Goal: Answer question/provide support: Answer question/provide support

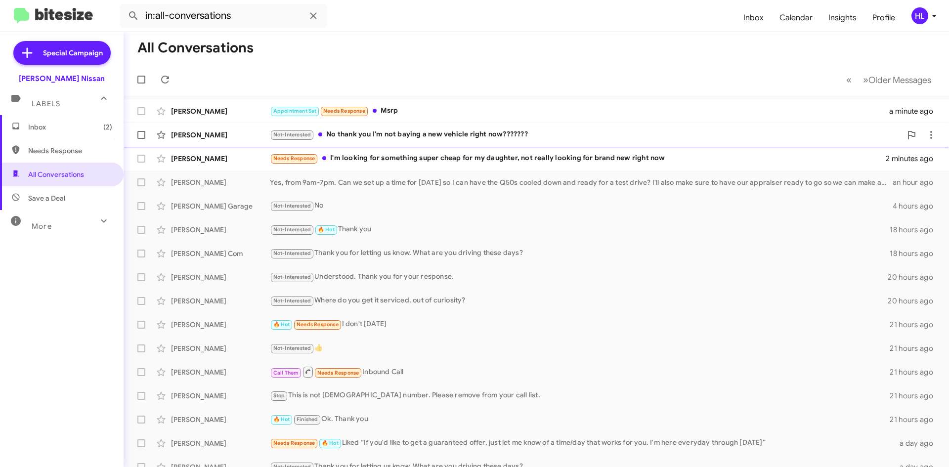
click at [236, 138] on div "[PERSON_NAME]" at bounding box center [220, 135] width 99 height 10
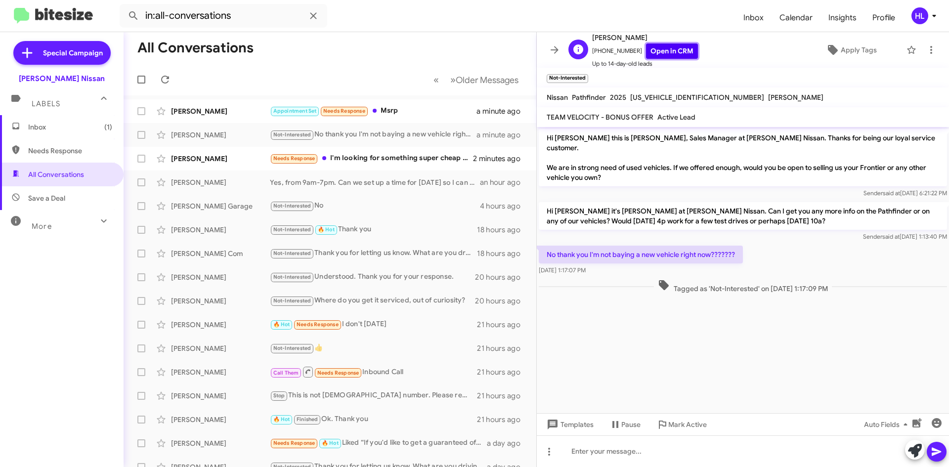
click at [656, 51] on link "Open in CRM" at bounding box center [672, 51] width 52 height 15
click at [680, 51] on link "Open in CRM" at bounding box center [672, 51] width 52 height 15
click at [546, 52] on span at bounding box center [555, 50] width 20 height 12
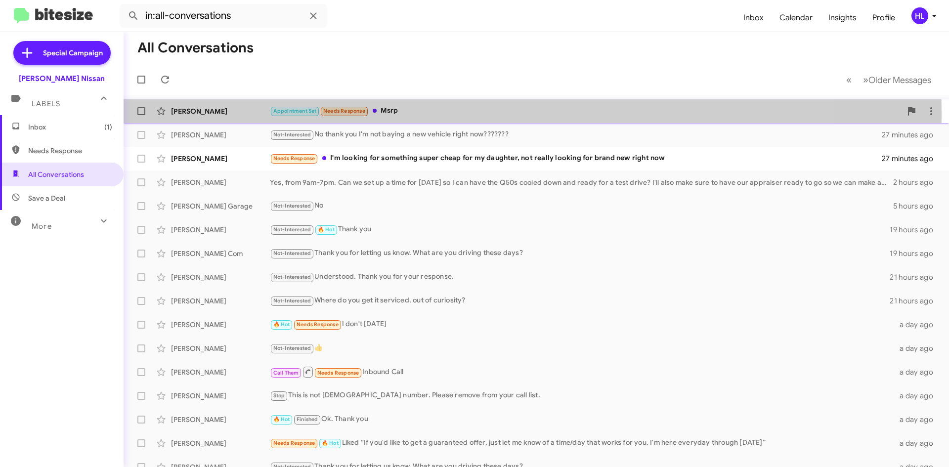
click at [197, 113] on div "[PERSON_NAME]" at bounding box center [220, 111] width 99 height 10
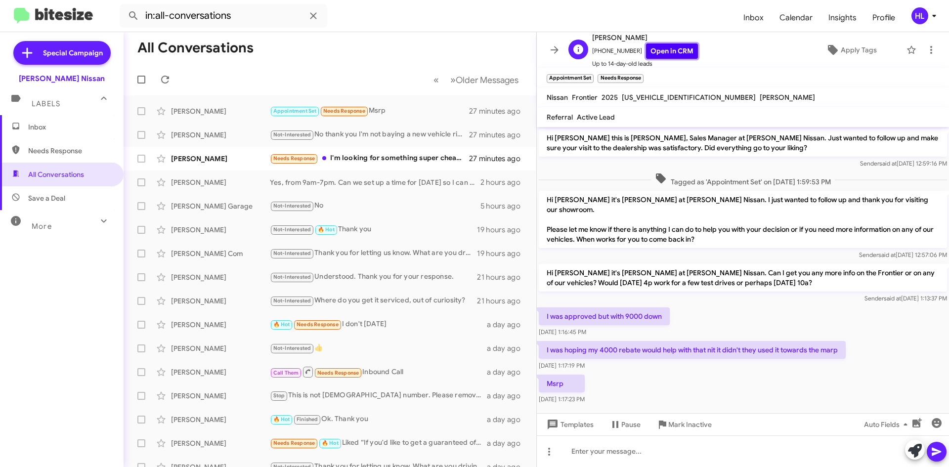
click at [671, 51] on link "Open in CRM" at bounding box center [672, 51] width 52 height 15
click at [552, 46] on icon at bounding box center [555, 50] width 12 height 12
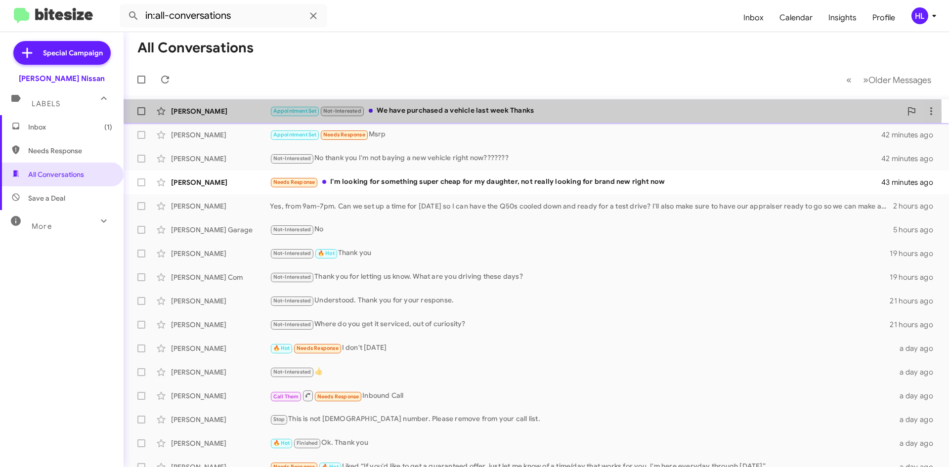
click at [242, 115] on div "[PERSON_NAME]" at bounding box center [220, 111] width 99 height 10
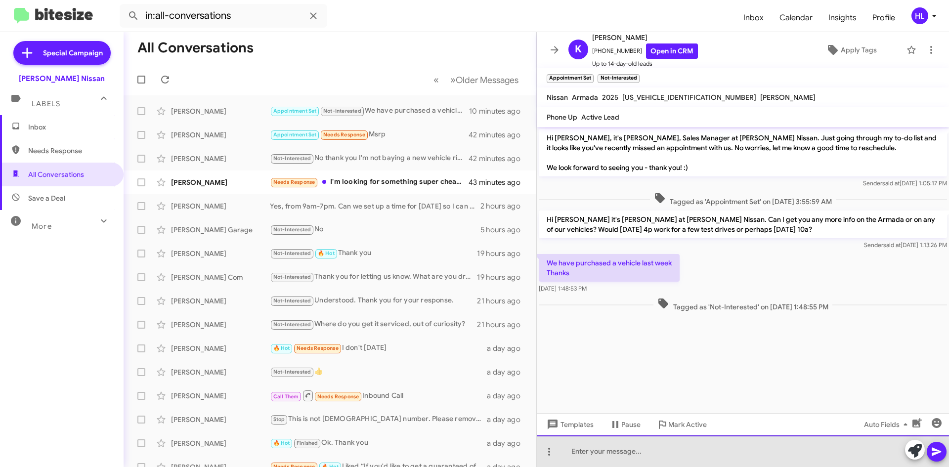
click at [735, 453] on div at bounding box center [743, 452] width 412 height 32
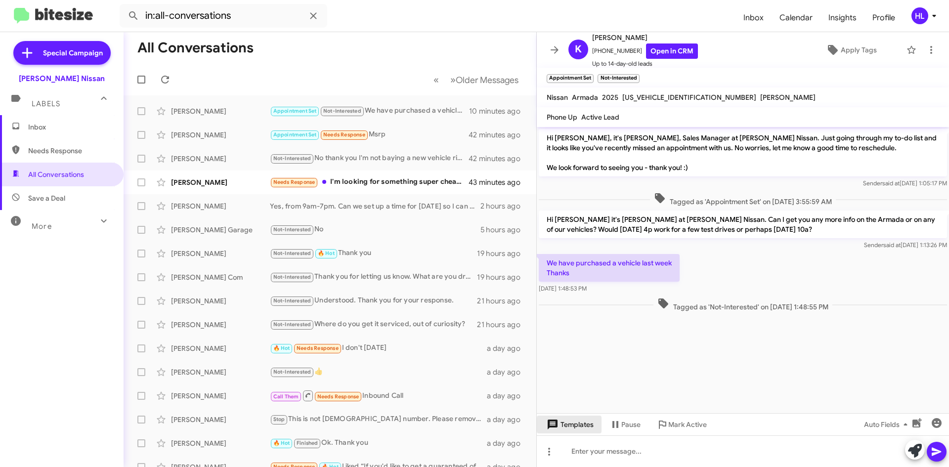
click at [562, 429] on span "Templates" at bounding box center [569, 425] width 49 height 18
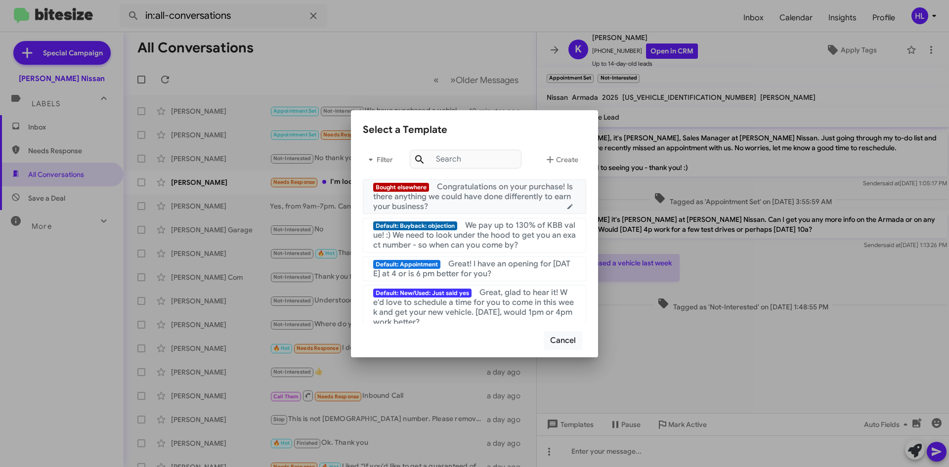
click at [483, 202] on div "Bought elsewhere Congratulations on your purchase! Is there anything we could h…" at bounding box center [474, 197] width 203 height 30
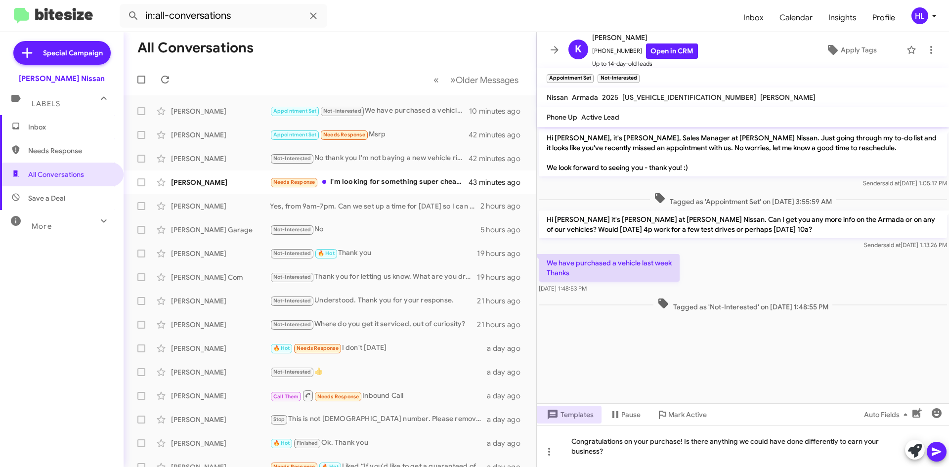
click at [537, 406] on button "Templates" at bounding box center [569, 415] width 65 height 18
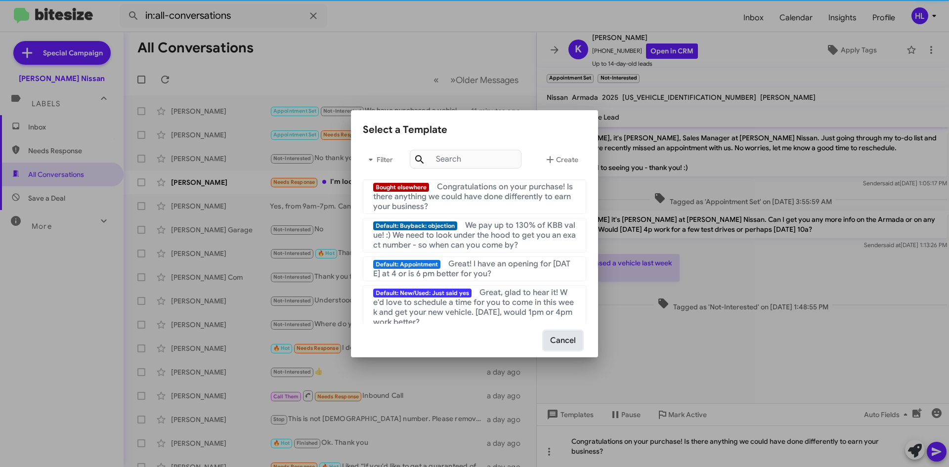
click at [559, 335] on button "Cancel" at bounding box center [563, 340] width 39 height 19
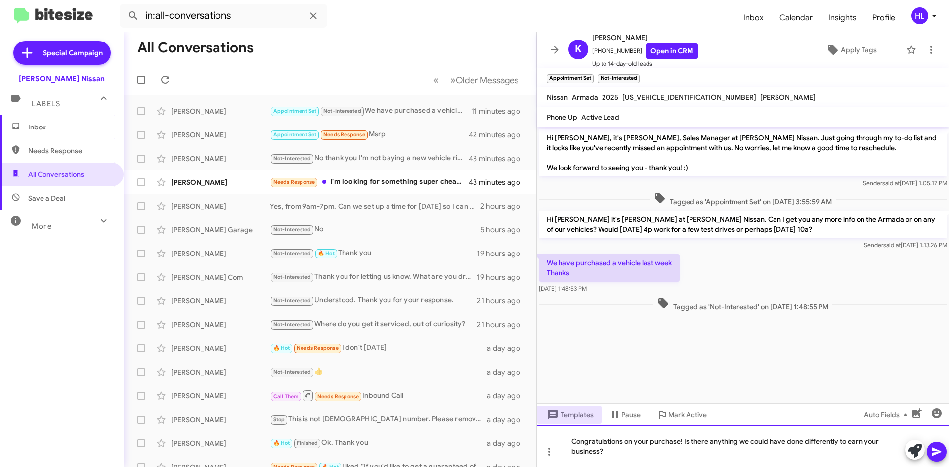
click at [940, 461] on div "Congratulations on your purchase! Is there anything we could have done differen…" at bounding box center [743, 447] width 412 height 42
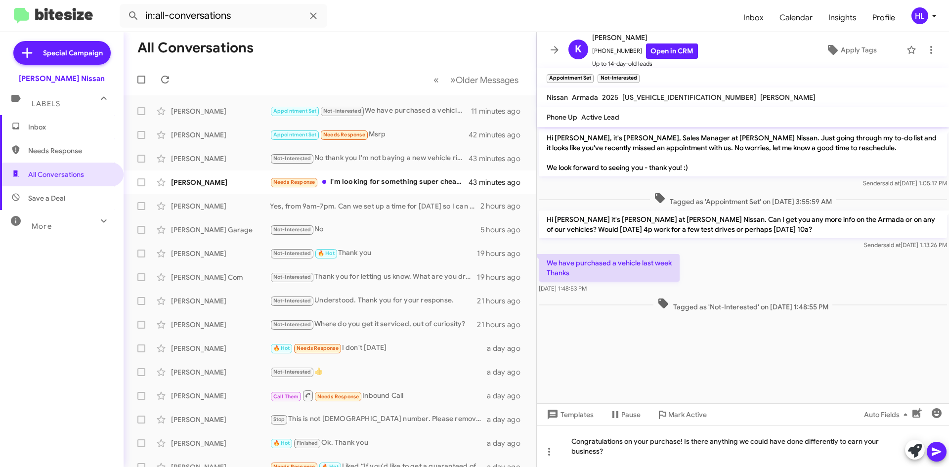
click at [938, 456] on icon at bounding box center [937, 452] width 12 height 12
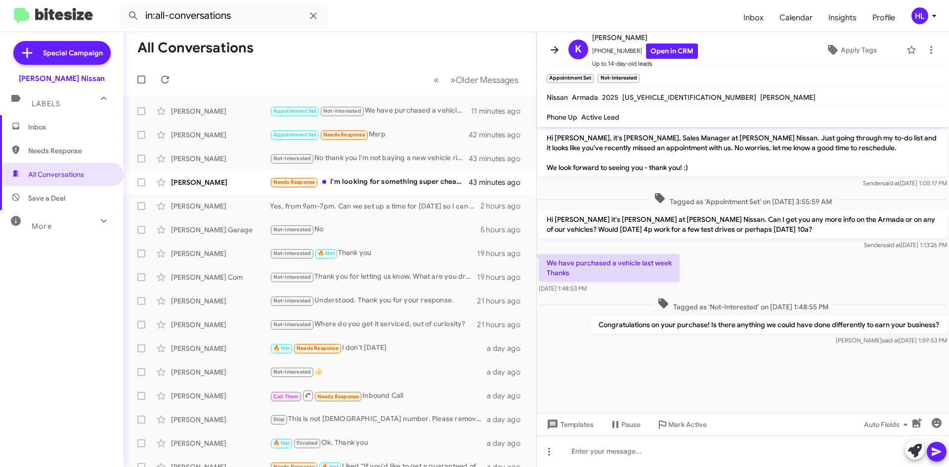
click at [555, 54] on icon at bounding box center [555, 50] width 12 height 12
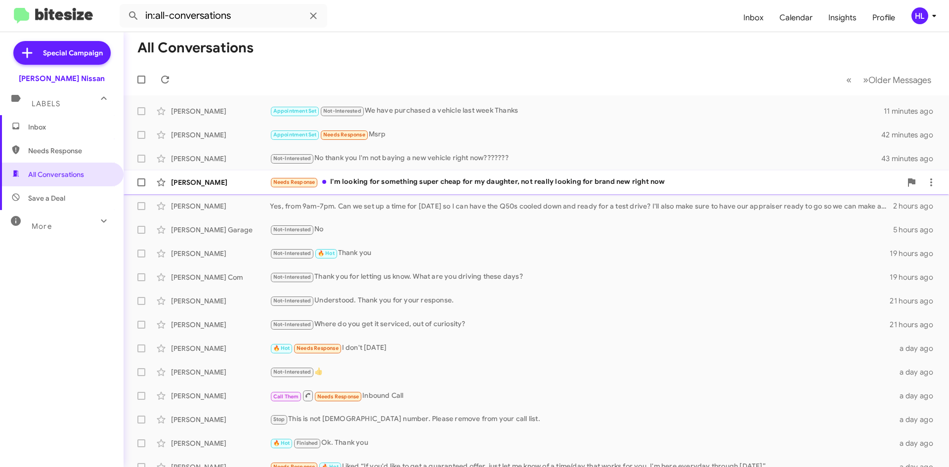
click at [226, 183] on div "[PERSON_NAME]" at bounding box center [220, 182] width 99 height 10
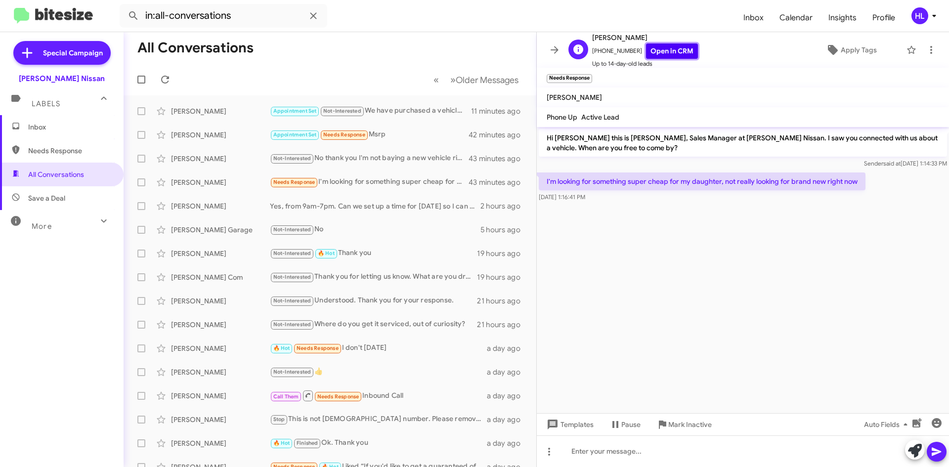
click at [660, 52] on link "Open in CRM" at bounding box center [672, 51] width 52 height 15
click at [560, 56] on button at bounding box center [555, 50] width 20 height 20
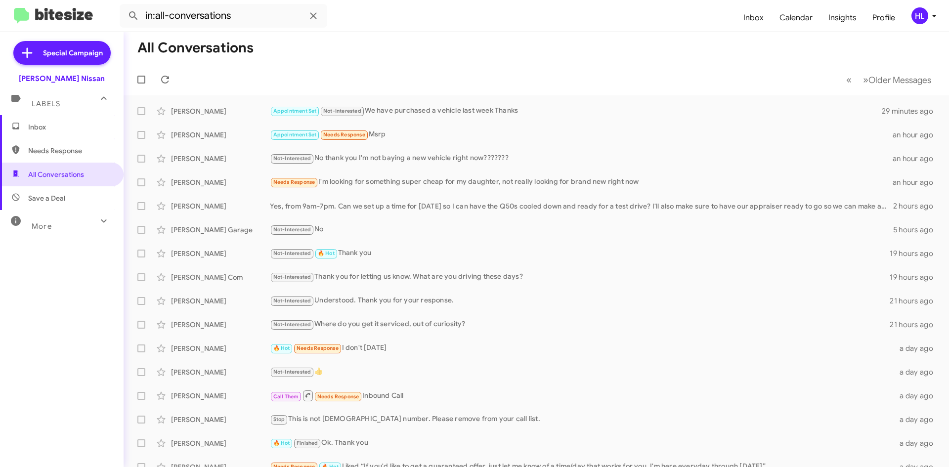
click at [44, 13] on img at bounding box center [53, 16] width 79 height 16
